Goal: Information Seeking & Learning: Learn about a topic

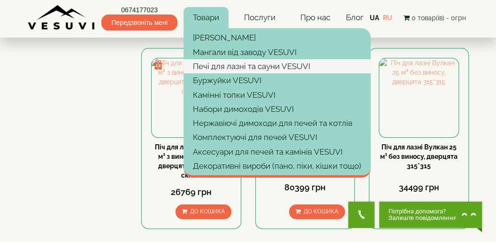
click at [227, 66] on link "Печі для лазні та сауни VESUVI" at bounding box center [277, 66] width 187 height 14
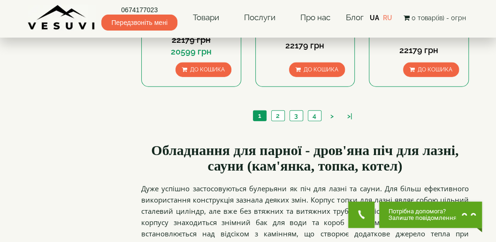
scroll to position [1127, 0]
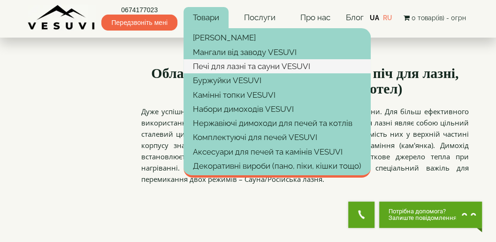
click at [218, 66] on link "Печі для лазні та сауни VESUVI" at bounding box center [277, 66] width 187 height 14
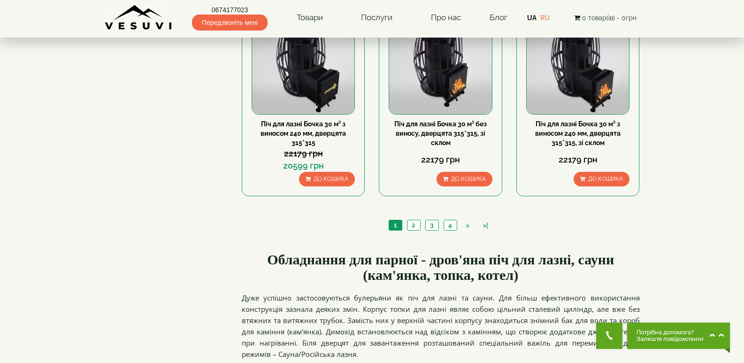
scroll to position [1033, 0]
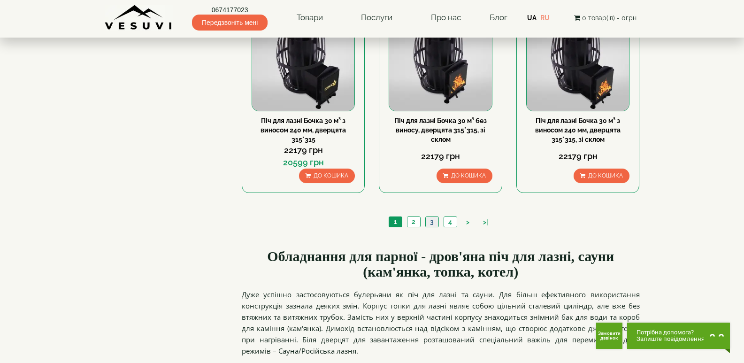
click at [433, 221] on link "3" at bounding box center [432, 222] width 13 height 10
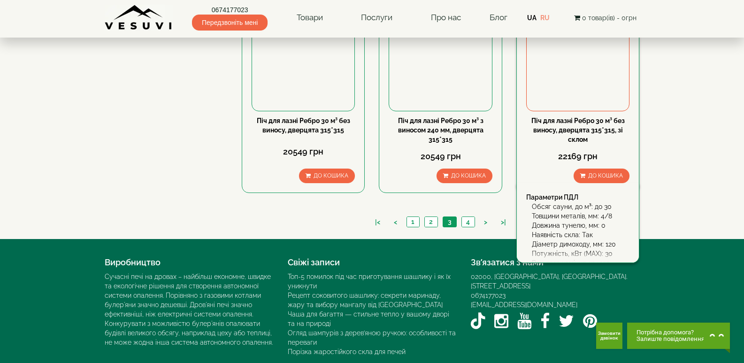
scroll to position [1071, 0]
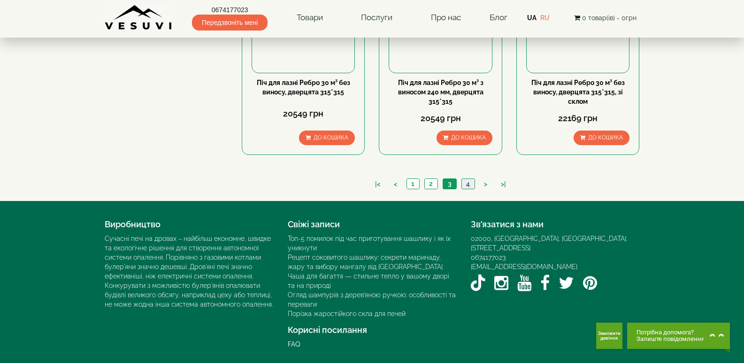
click at [467, 184] on link "4" at bounding box center [468, 184] width 13 height 10
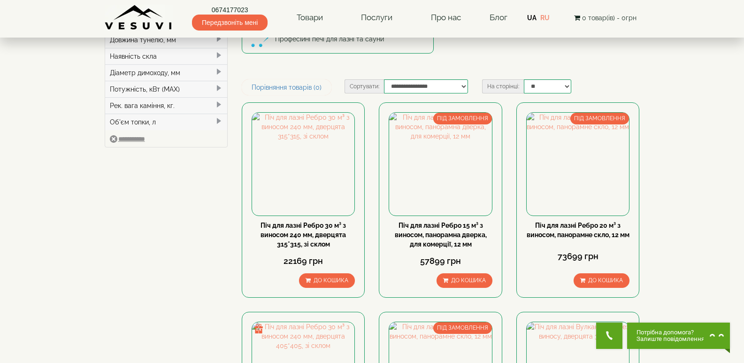
scroll to position [94, 0]
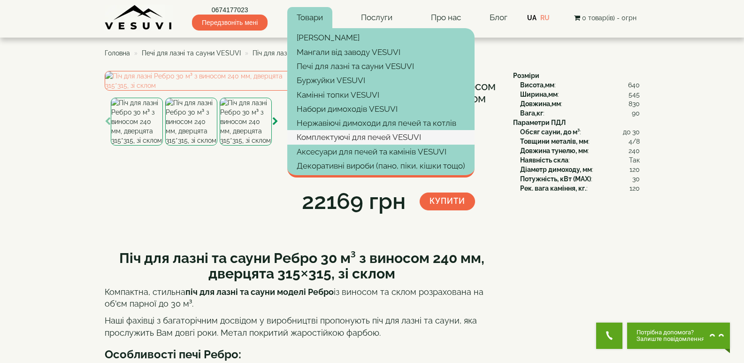
click at [331, 133] on link "Комплектуючі для печей VESUVI" at bounding box center [380, 137] width 187 height 14
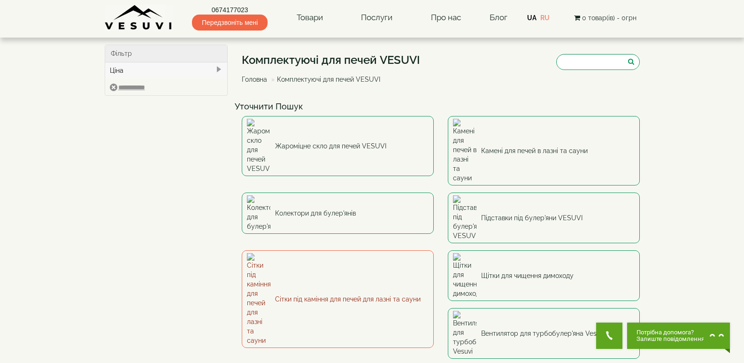
click at [378, 250] on link "Сітки під каміння для печей для лазні та сауни" at bounding box center [338, 299] width 192 height 98
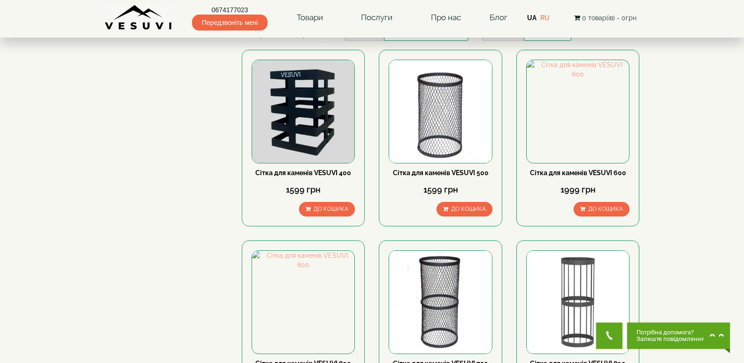
scroll to position [94, 0]
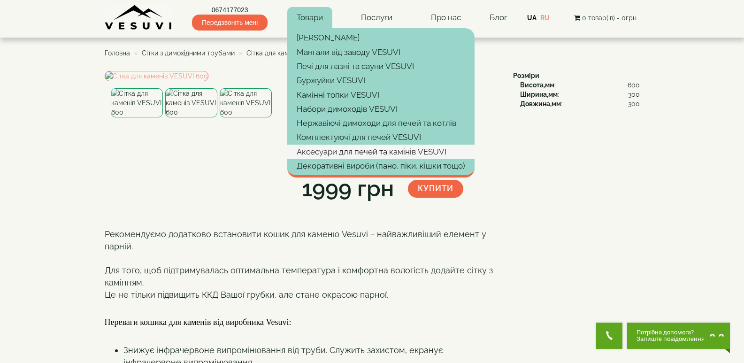
click at [328, 148] on link "Аксесуари для печей та камінів VESUVI" at bounding box center [380, 152] width 187 height 14
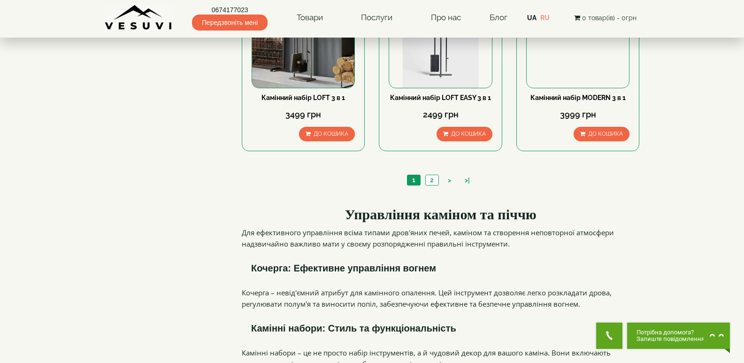
scroll to position [1033, 0]
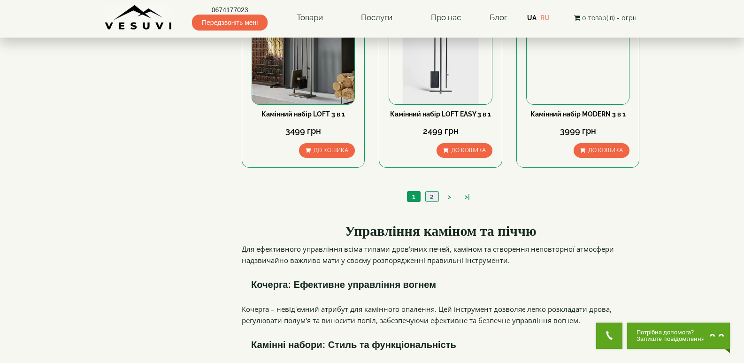
click at [434, 192] on link "2" at bounding box center [432, 197] width 13 height 10
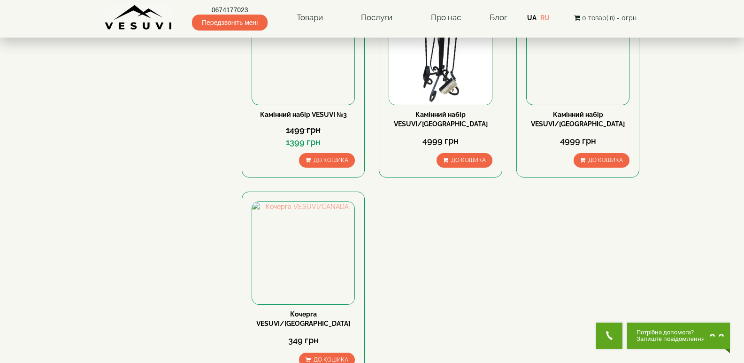
scroll to position [141, 0]
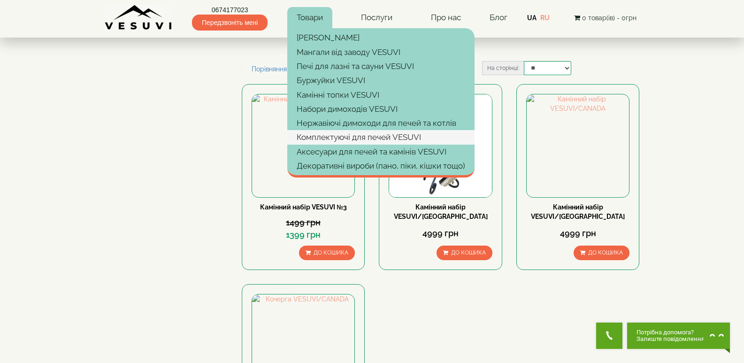
click at [331, 141] on link "Комплектуючі для печей VESUVI" at bounding box center [380, 137] width 187 height 14
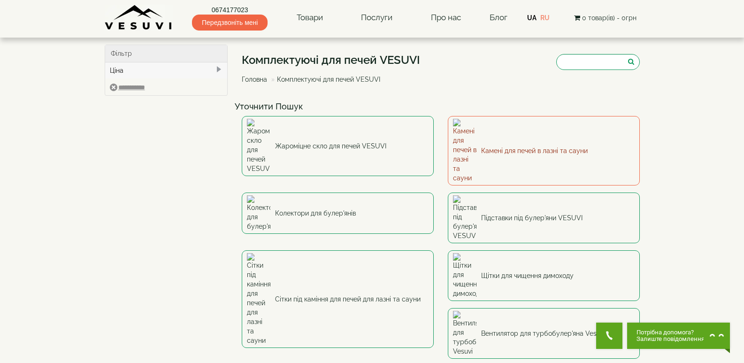
click at [498, 135] on link "Камені для печей в лазні та сауни" at bounding box center [544, 151] width 192 height 70
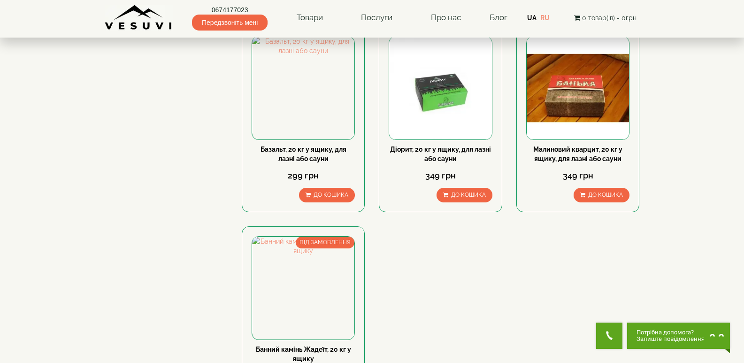
scroll to position [47, 0]
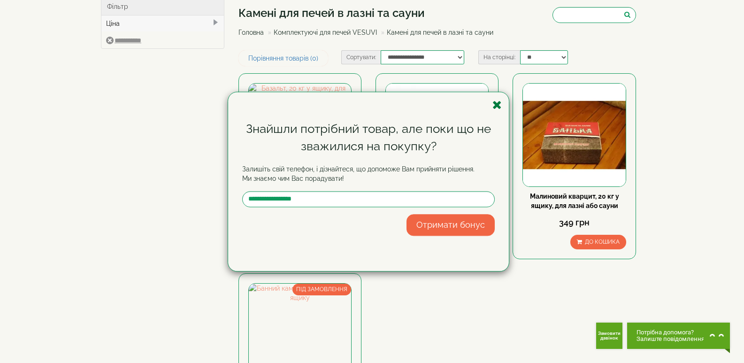
click at [495, 104] on icon "button" at bounding box center [497, 105] width 9 height 12
